Goal: Obtain resource: Download file/media

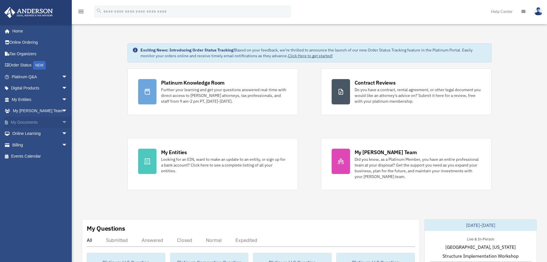
click at [27, 123] on link "My Documents arrow_drop_down" at bounding box center [40, 121] width 72 height 11
click at [62, 123] on span "arrow_drop_down" at bounding box center [67, 122] width 11 height 12
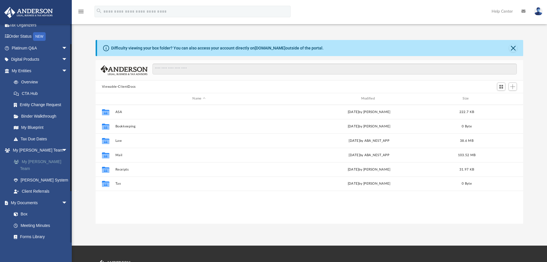
scroll to position [57, 0]
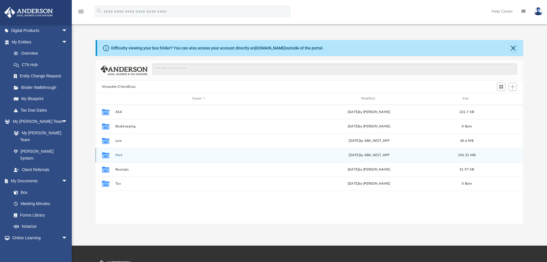
click at [119, 156] on button "Mail" at bounding box center [198, 155] width 167 height 4
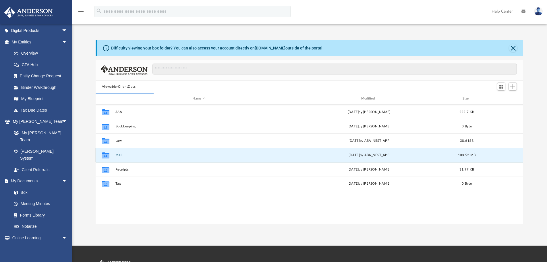
click at [119, 156] on button "Mail" at bounding box center [198, 155] width 167 height 4
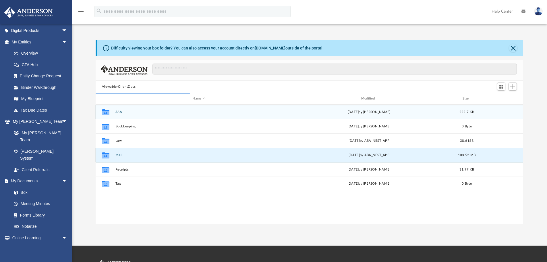
scroll to position [109, 423]
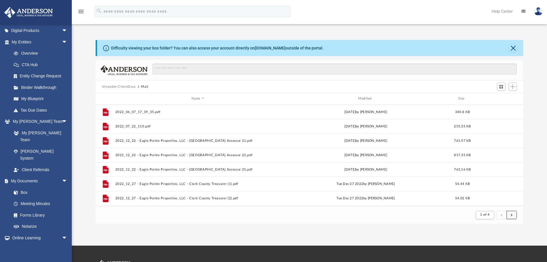
click at [512, 216] on button "submit" at bounding box center [511, 214] width 10 height 8
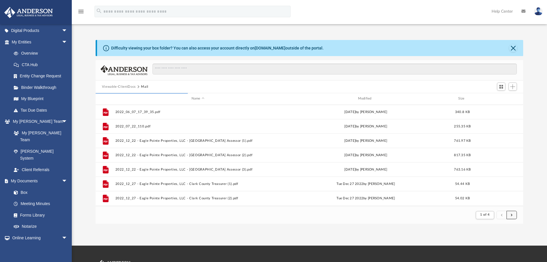
click at [512, 216] on button "submit" at bounding box center [511, 214] width 10 height 8
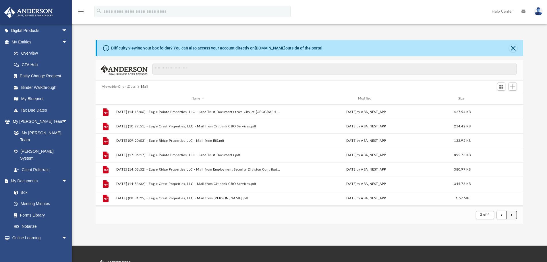
click at [513, 216] on button "submit" at bounding box center [511, 214] width 10 height 8
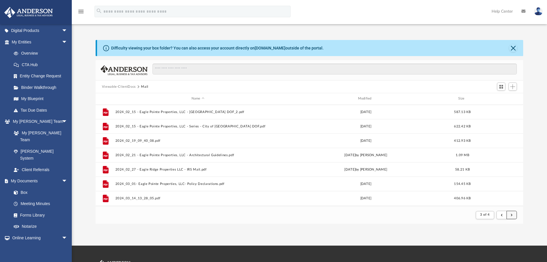
click at [513, 216] on button "submit" at bounding box center [511, 214] width 10 height 8
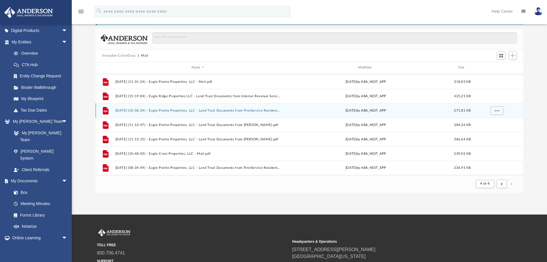
scroll to position [86, 0]
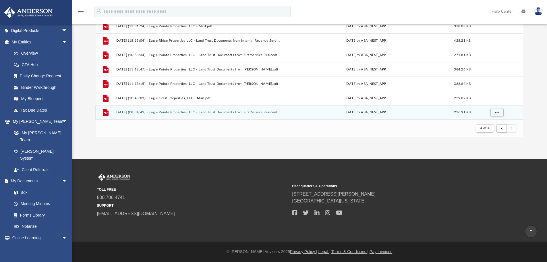
click at [173, 112] on button "[DATE] (08:34:49) - Eagle Pointe Properties, LLC - Land Trust Documents from Fi…" at bounding box center [197, 112] width 165 height 4
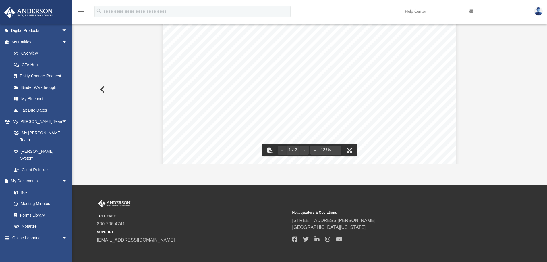
scroll to position [36, 0]
